Goal: Navigation & Orientation: Find specific page/section

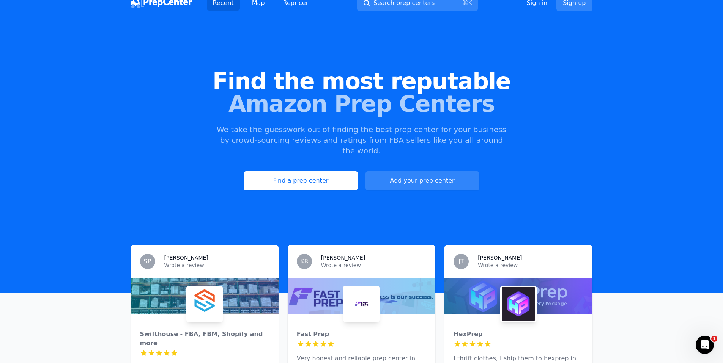
scroll to position [13, 0]
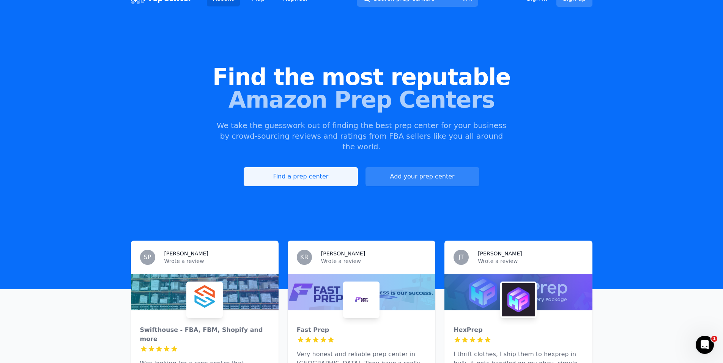
click at [279, 167] on link "Find a prep center" at bounding box center [301, 176] width 114 height 19
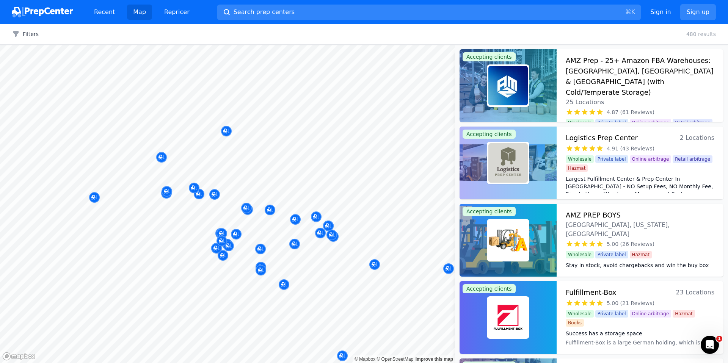
click at [165, 193] on div at bounding box center [191, 193] width 146 height 6
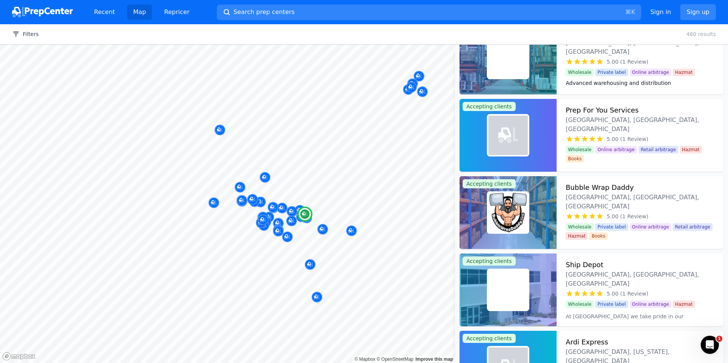
scroll to position [728, 0]
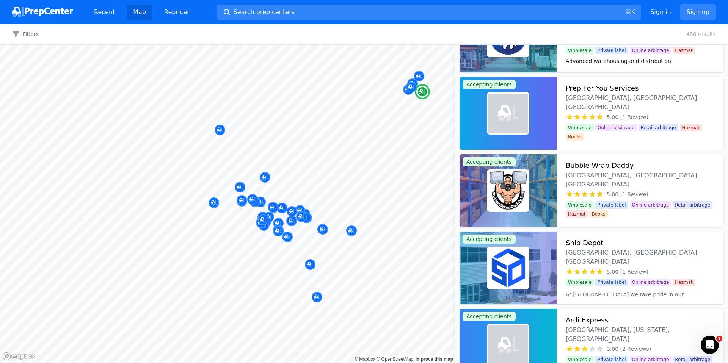
click at [504, 193] on img at bounding box center [508, 190] width 39 height 39
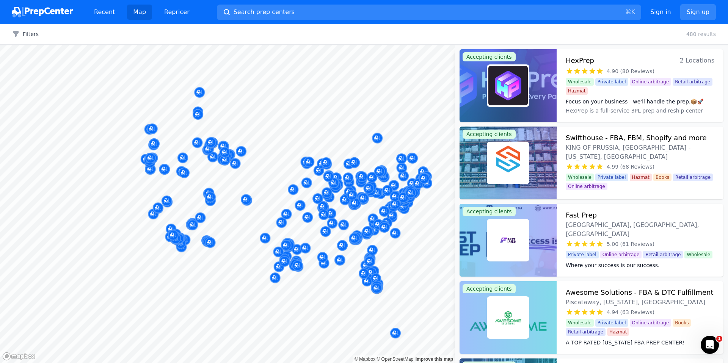
click at [265, 231] on body "Recent Map Repricer Search prep centers ⌘ K Open main menu Sign in Sign up Filt…" at bounding box center [364, 181] width 728 height 363
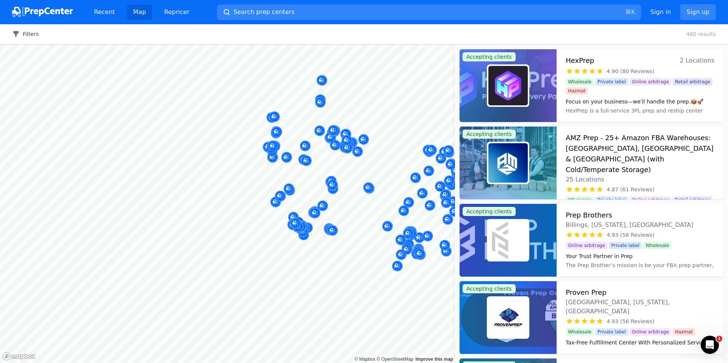
click at [19, 38] on icon "button" at bounding box center [16, 34] width 8 height 8
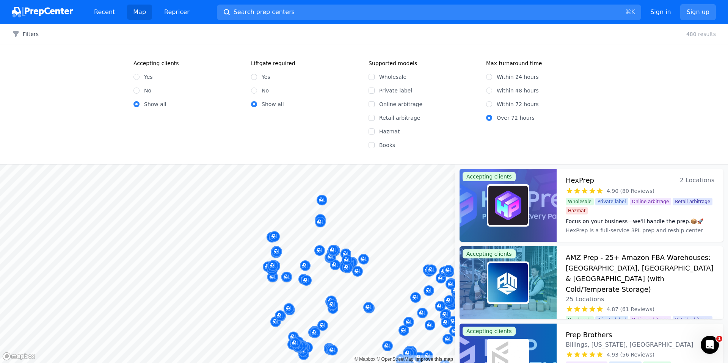
click at [428, 147] on div "Filters Filters Clear all 480 results Accepting clients Yes No Show all Liftgat…" at bounding box center [364, 193] width 728 height 339
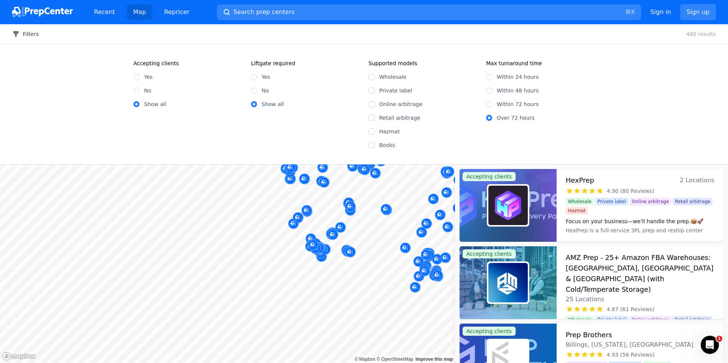
click at [16, 36] on icon "button" at bounding box center [15, 34] width 5 height 6
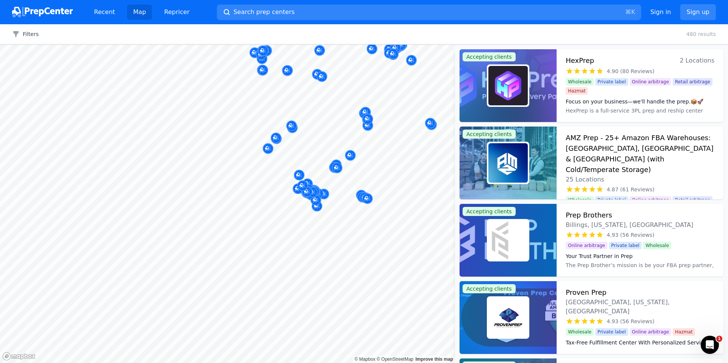
click at [263, 213] on body "Recent Map Repricer Search prep centers ⌘ K Open main menu Sign in Sign up Filt…" at bounding box center [364, 181] width 728 height 363
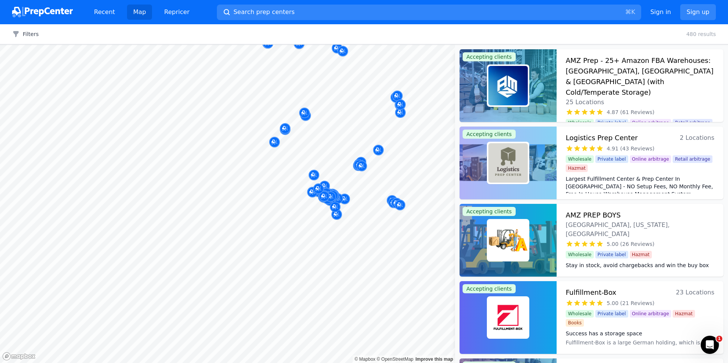
drag, startPoint x: 264, startPoint y: 204, endPoint x: 236, endPoint y: 233, distance: 40.2
click at [236, 233] on body "Recent Map Repricer Search prep centers ⌘ K Open main menu Sign in Sign up Filt…" at bounding box center [364, 181] width 728 height 363
drag, startPoint x: 281, startPoint y: 202, endPoint x: 245, endPoint y: 213, distance: 36.8
click at [245, 213] on body "Recent Map Repricer Search prep centers ⌘ K Open main menu Sign in Sign up Filt…" at bounding box center [364, 181] width 728 height 363
click at [273, 146] on icon "Map marker" at bounding box center [275, 142] width 6 height 8
